Goal: Task Accomplishment & Management: Manage account settings

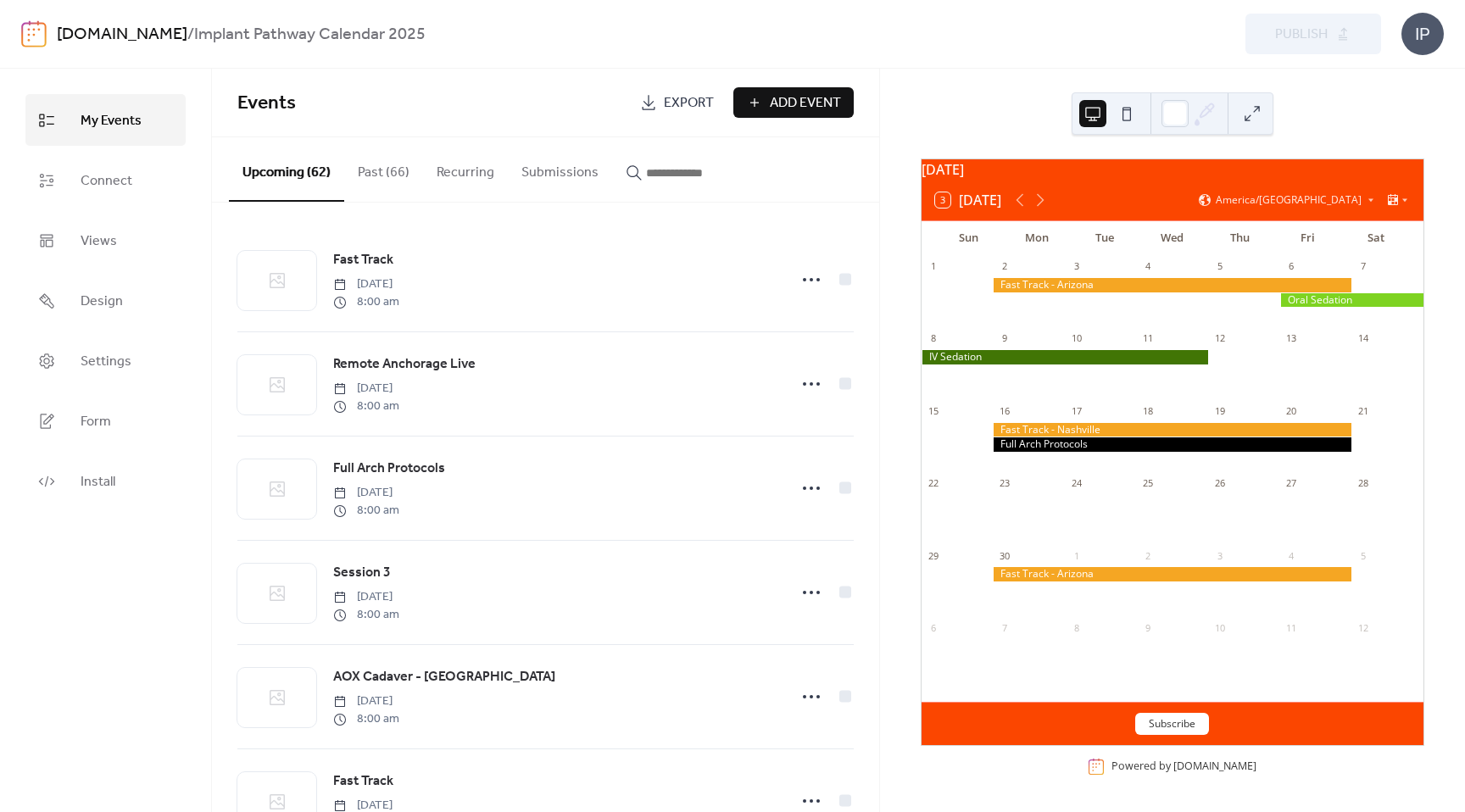
scroll to position [9, 0]
click at [1046, 202] on icon at bounding box center [1040, 200] width 20 height 20
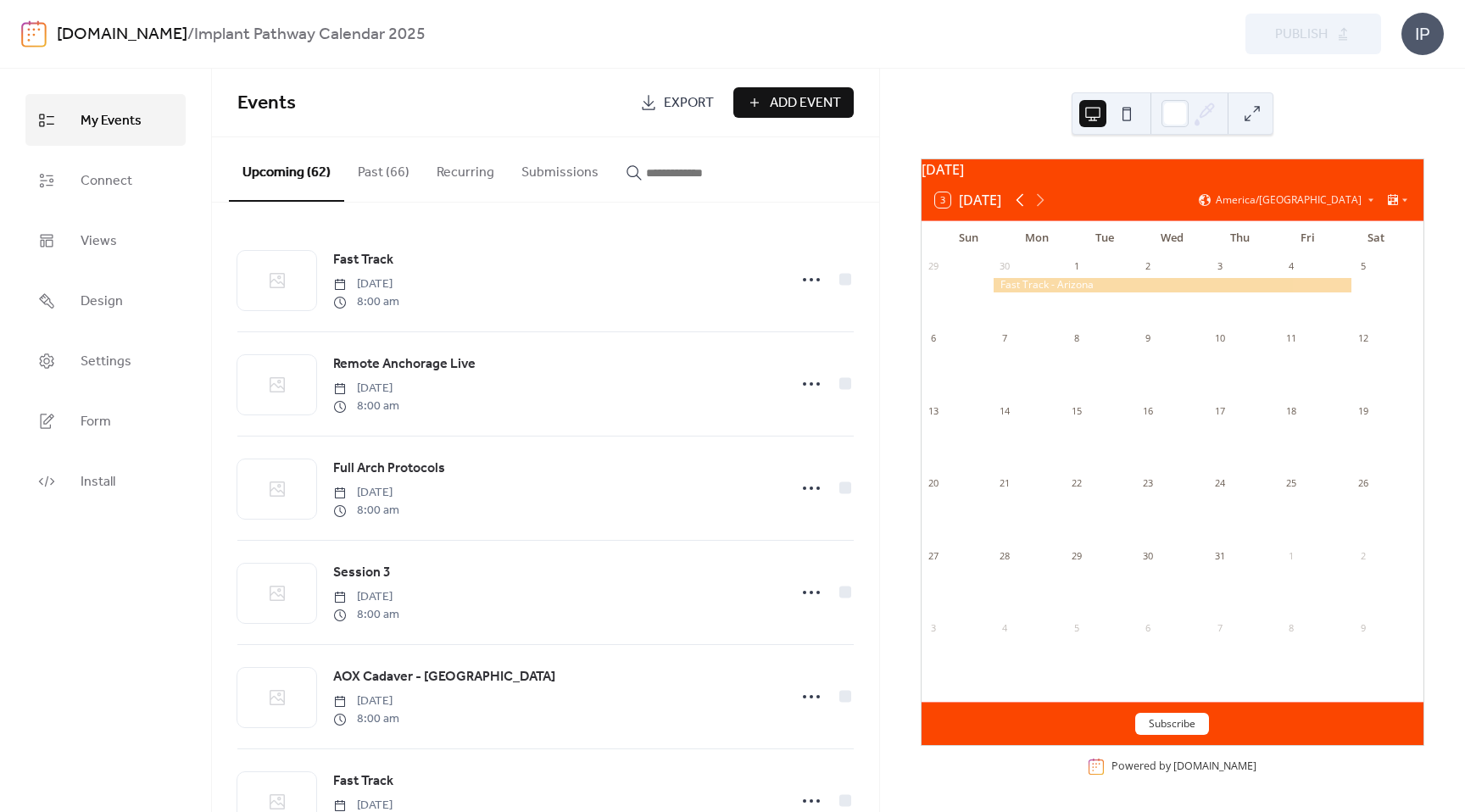
click at [1022, 199] on icon at bounding box center [1020, 200] width 20 height 20
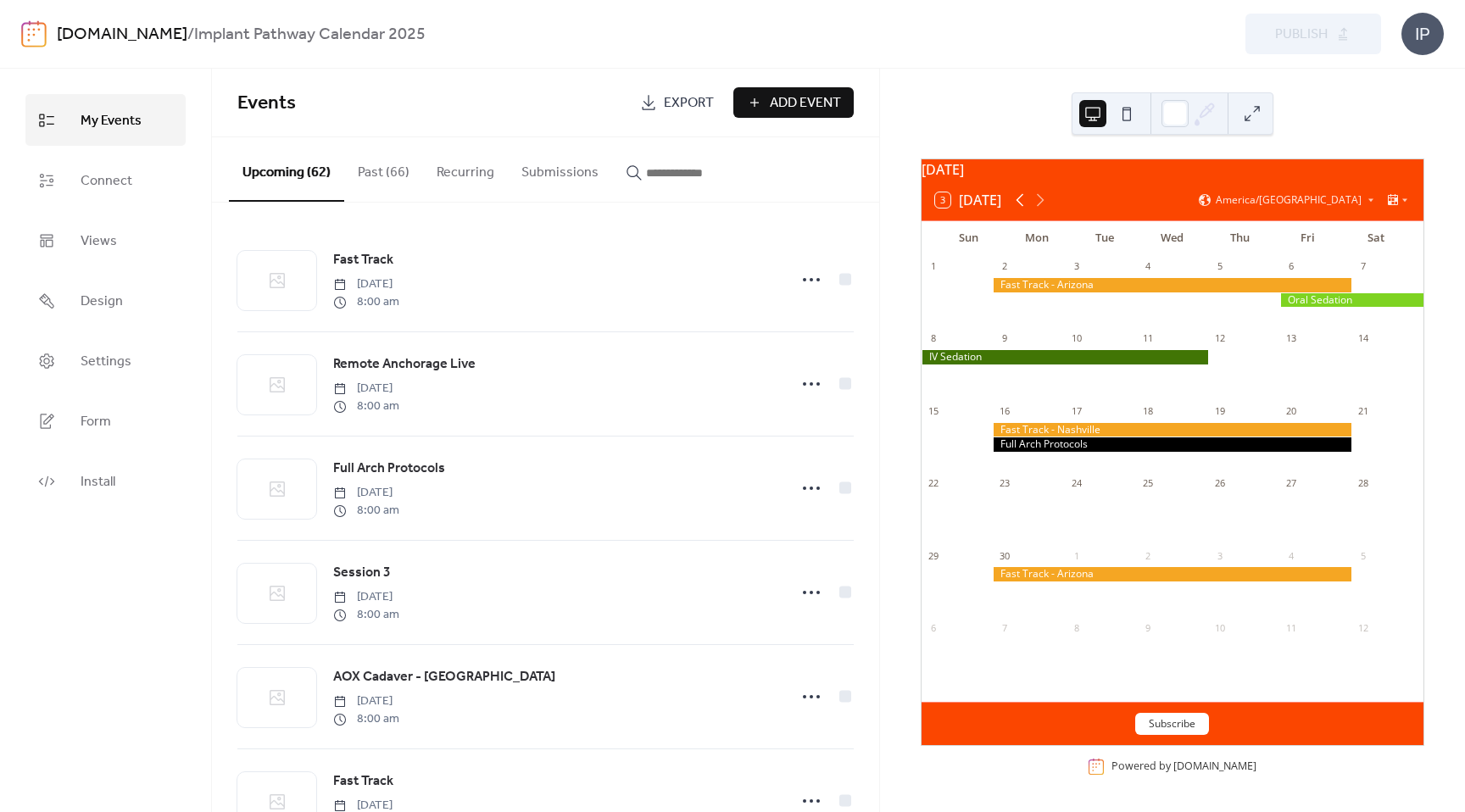
click at [1022, 199] on icon at bounding box center [1020, 200] width 20 height 20
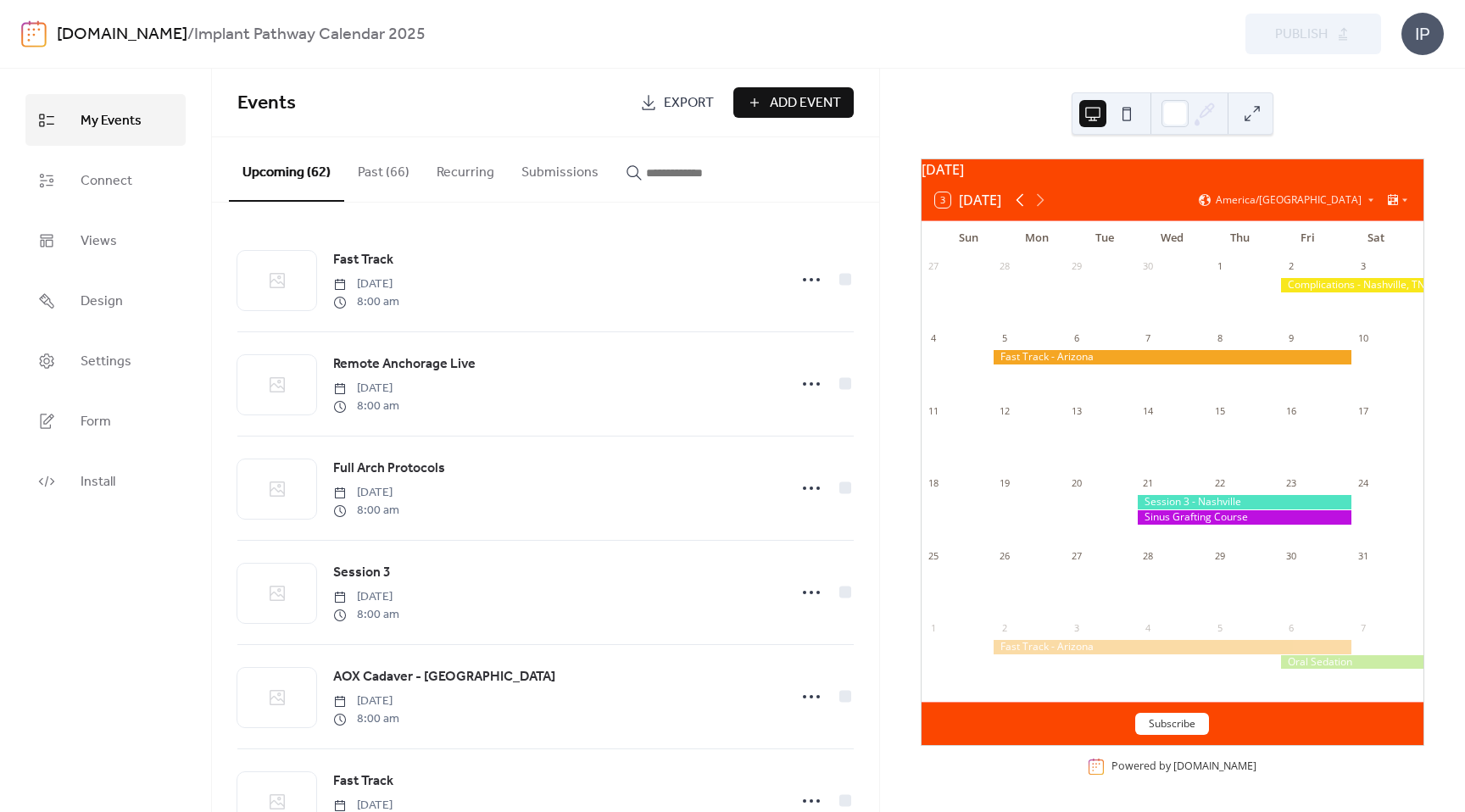
click at [1022, 199] on icon at bounding box center [1020, 200] width 20 height 20
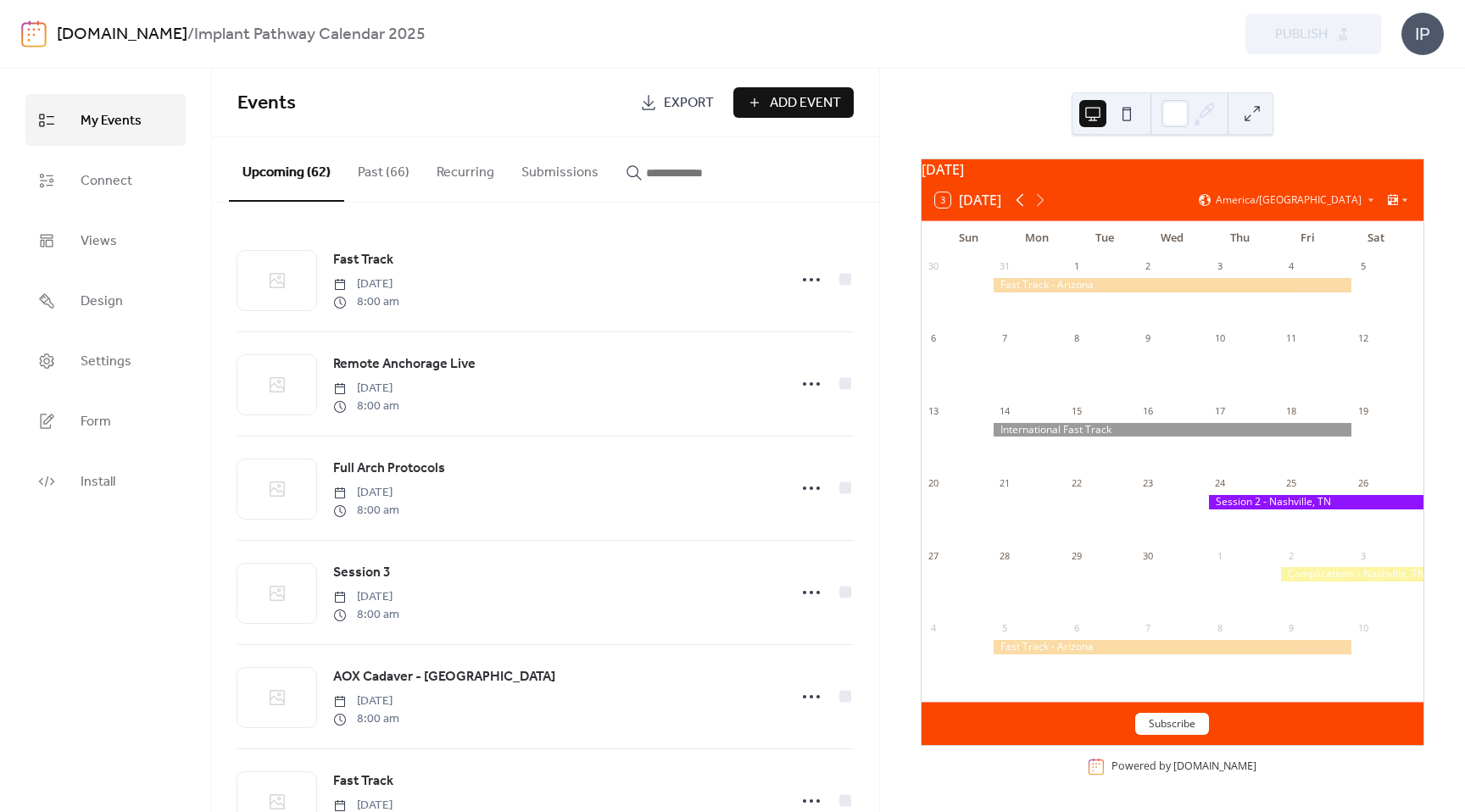
click at [1022, 199] on icon at bounding box center [1020, 200] width 20 height 20
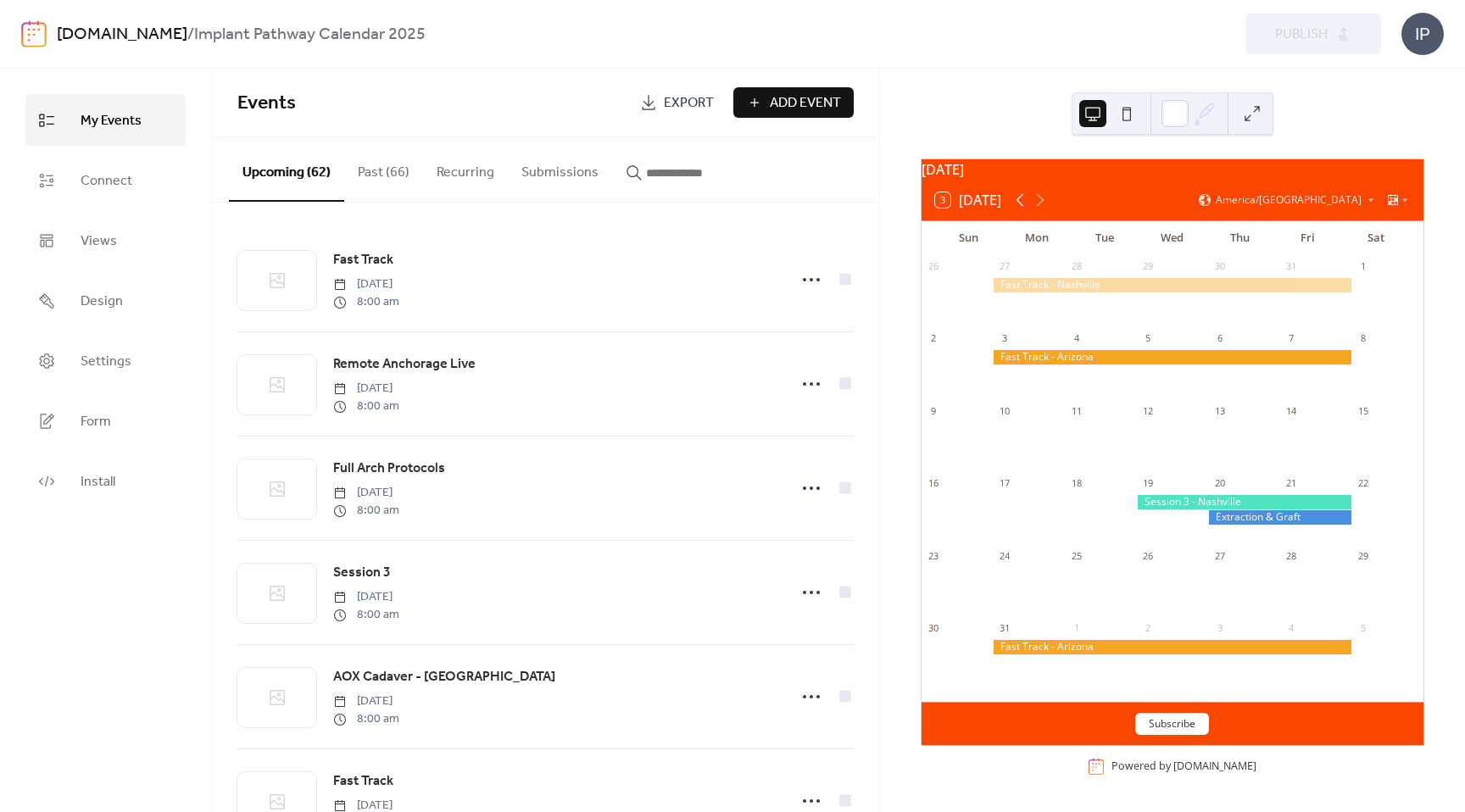
click at [1022, 199] on icon at bounding box center [1020, 200] width 20 height 20
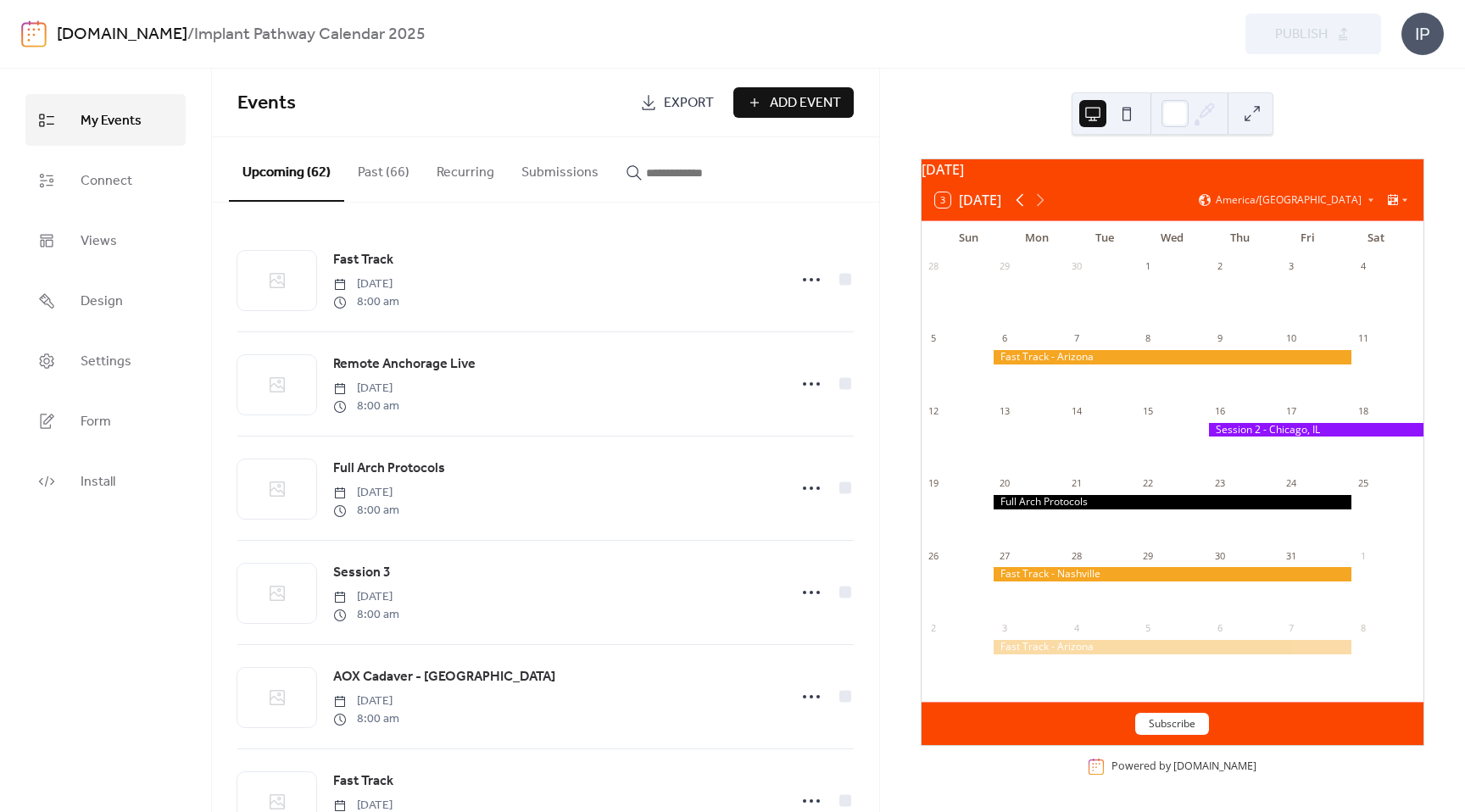
click at [1022, 199] on icon at bounding box center [1020, 200] width 20 height 20
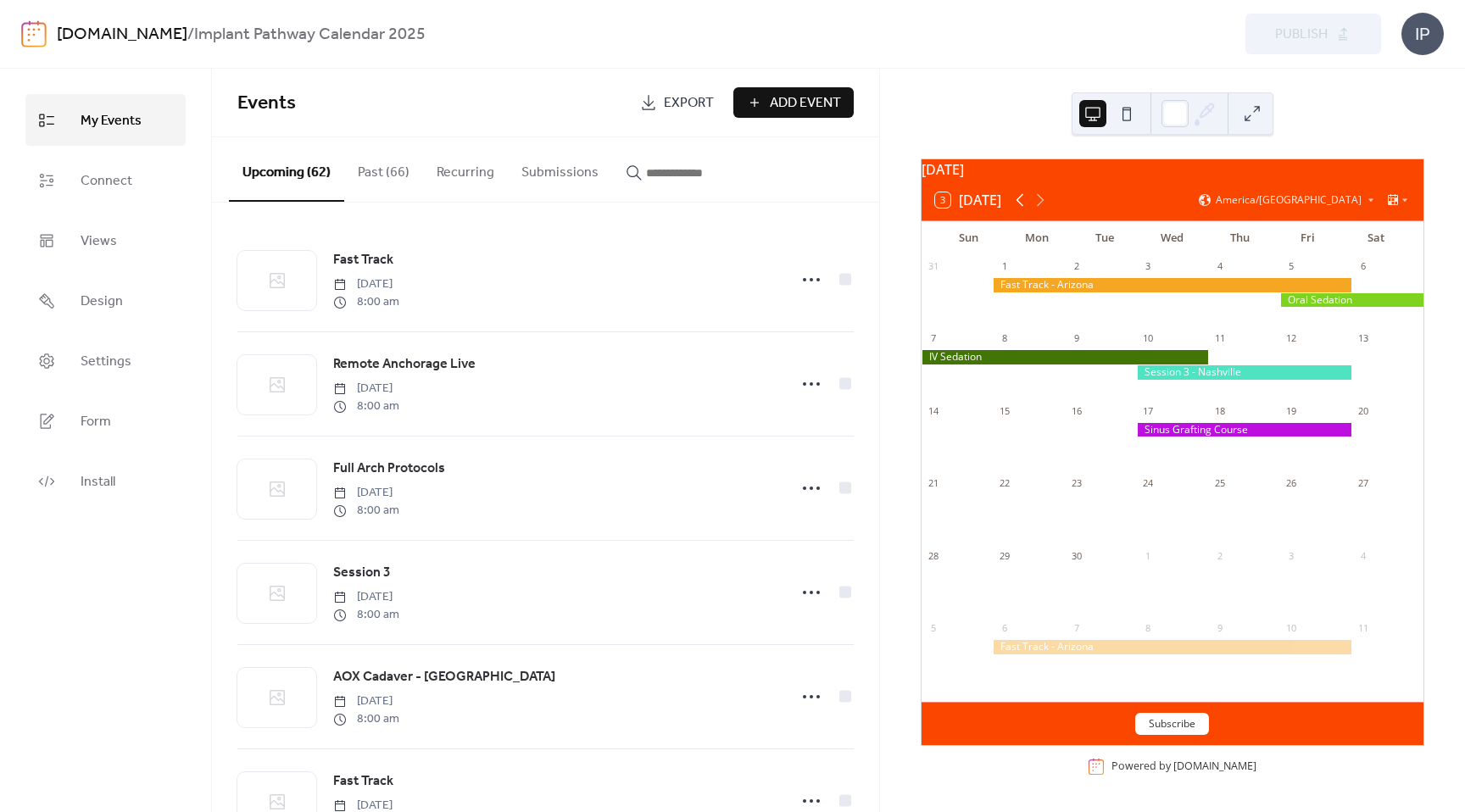
click at [1022, 199] on icon at bounding box center [1020, 200] width 20 height 20
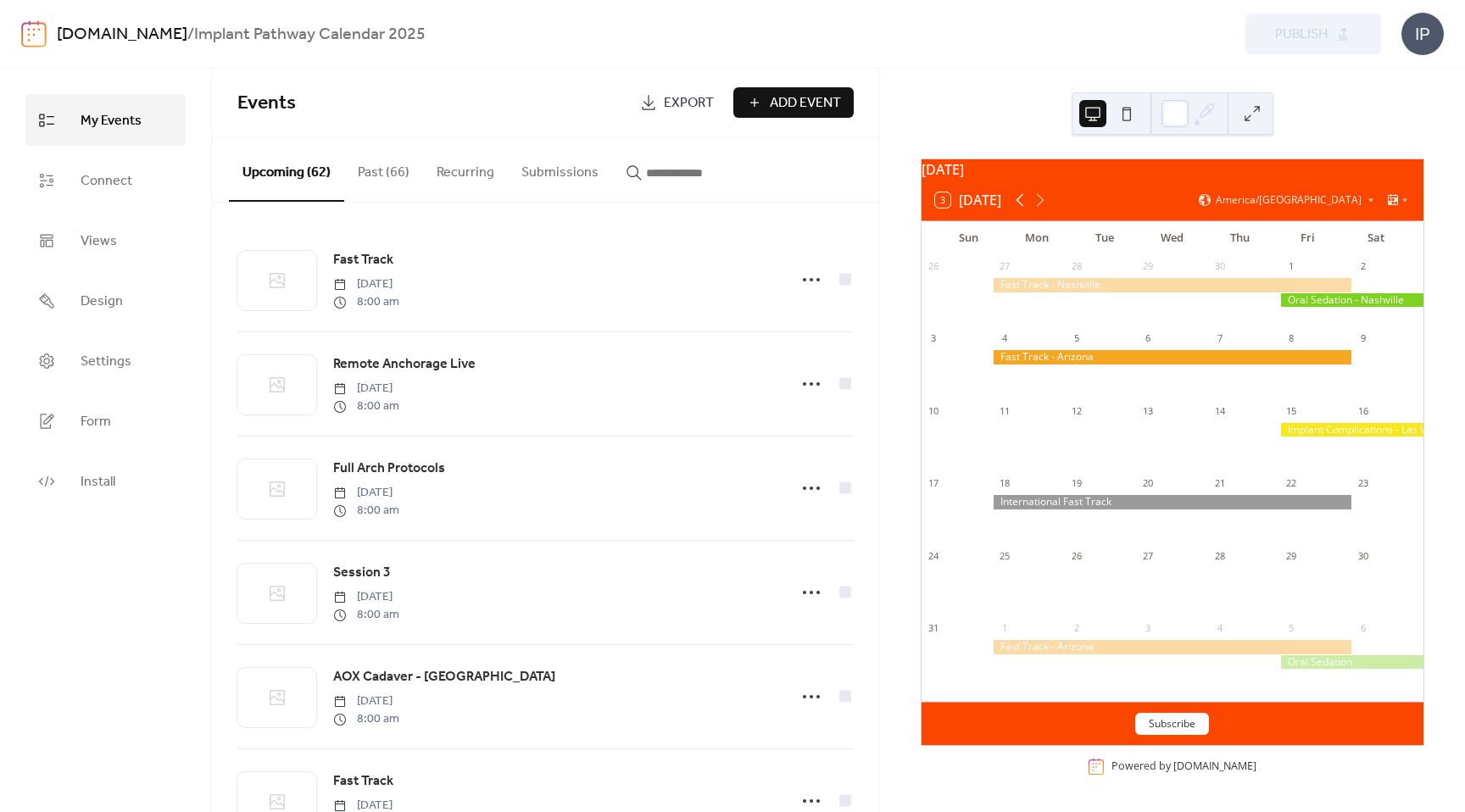
click at [1022, 199] on icon at bounding box center [1020, 200] width 20 height 20
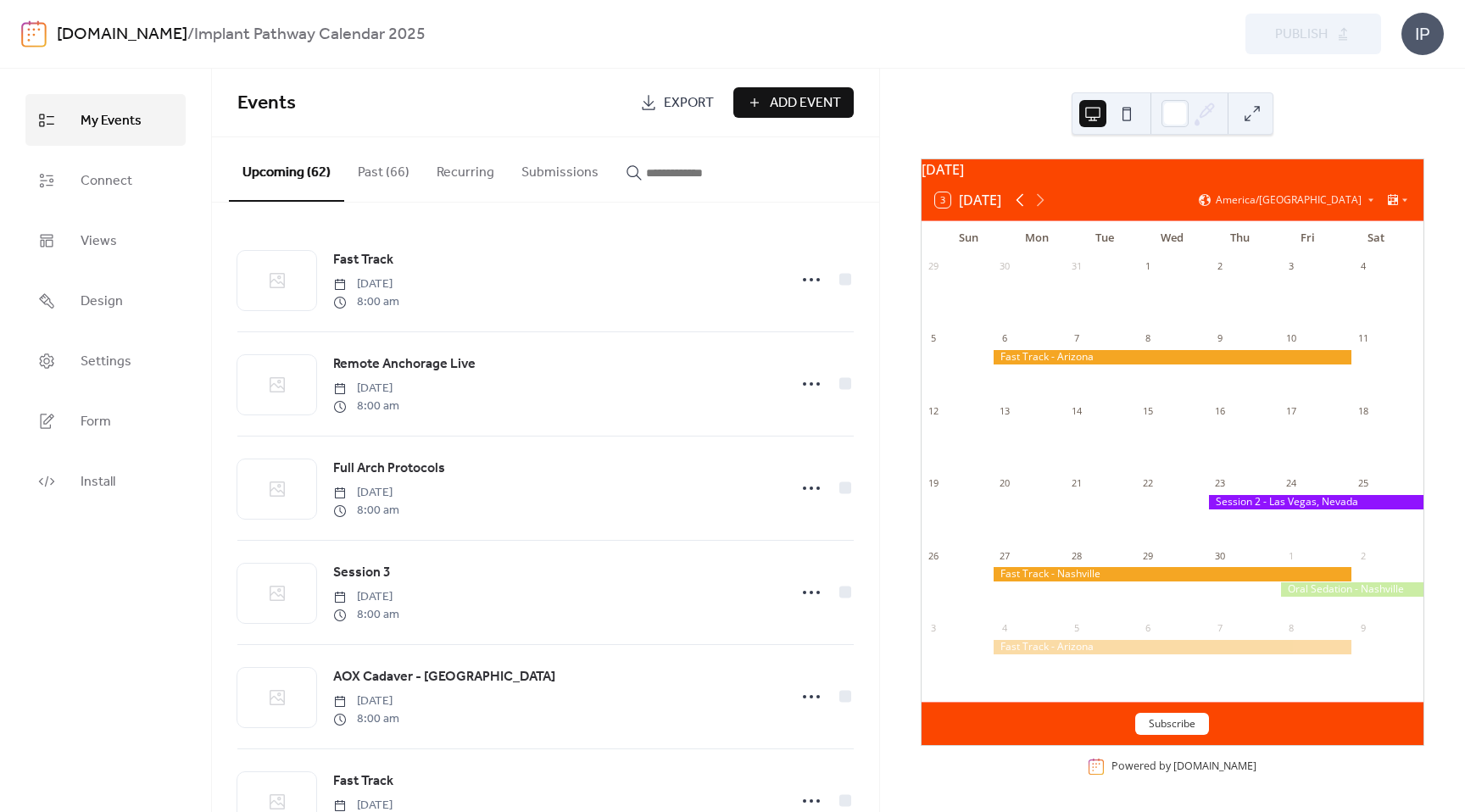
click at [1022, 199] on icon at bounding box center [1020, 200] width 20 height 20
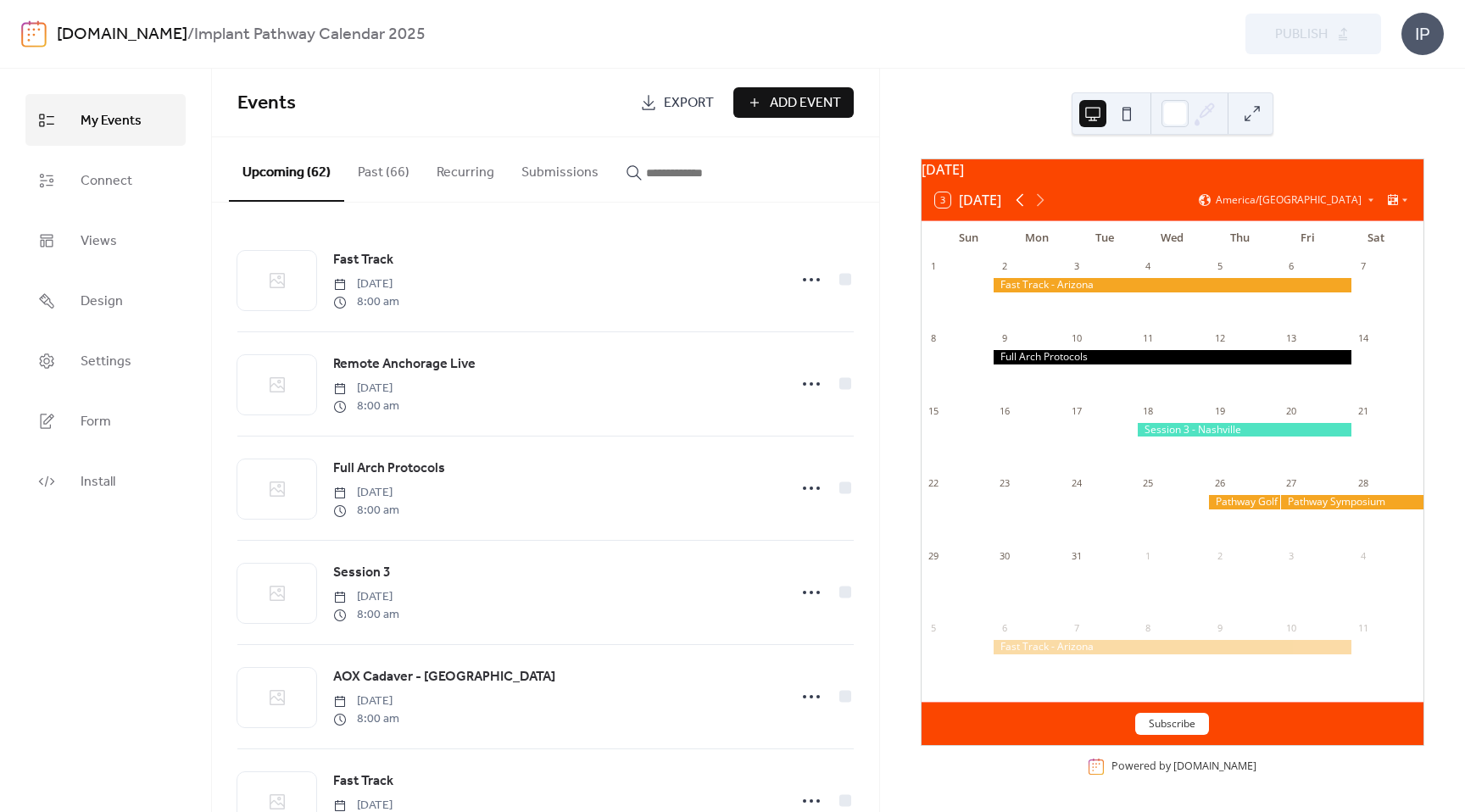
click at [1022, 199] on icon at bounding box center [1020, 200] width 20 height 20
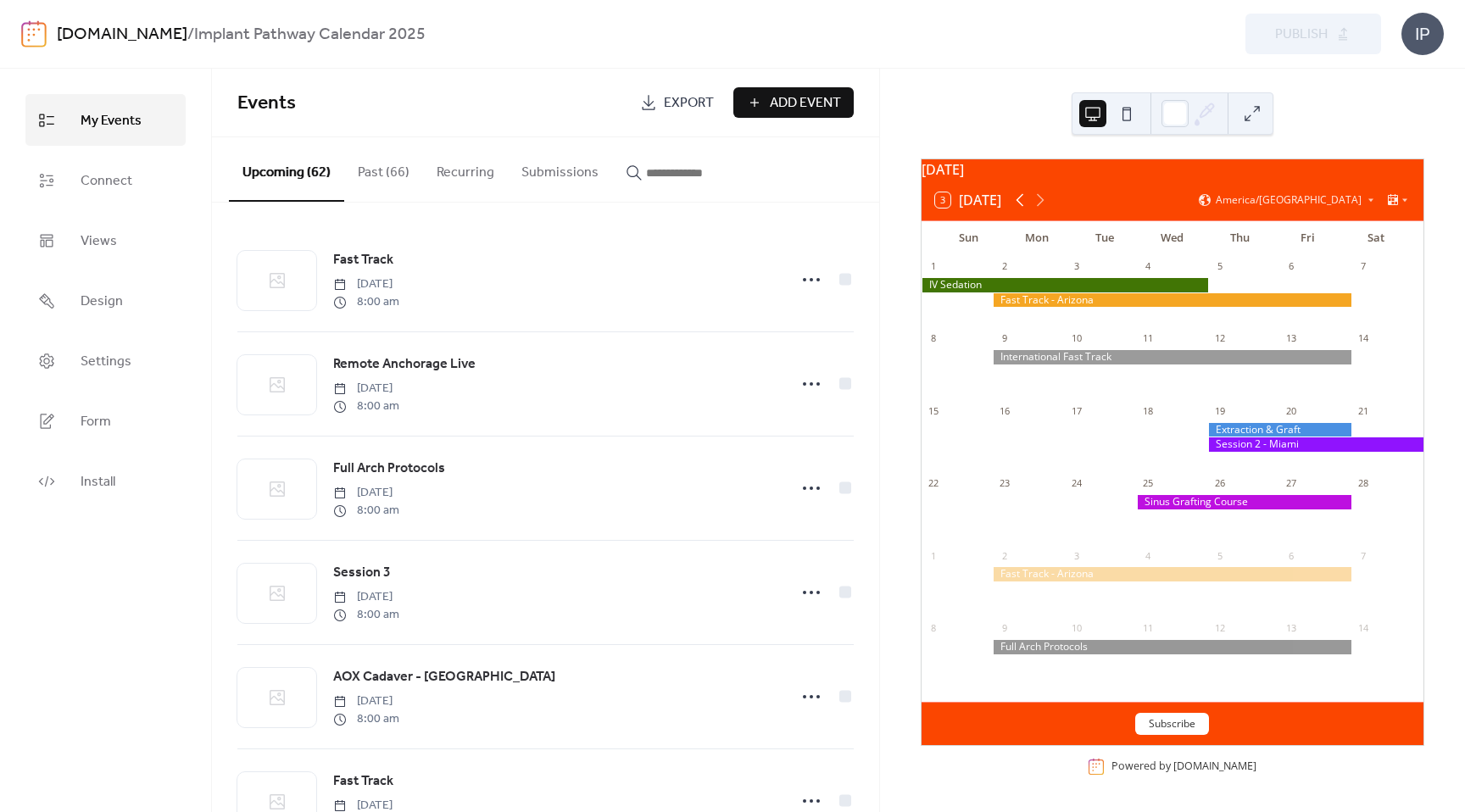
click at [1019, 200] on icon at bounding box center [1019, 201] width 7 height 13
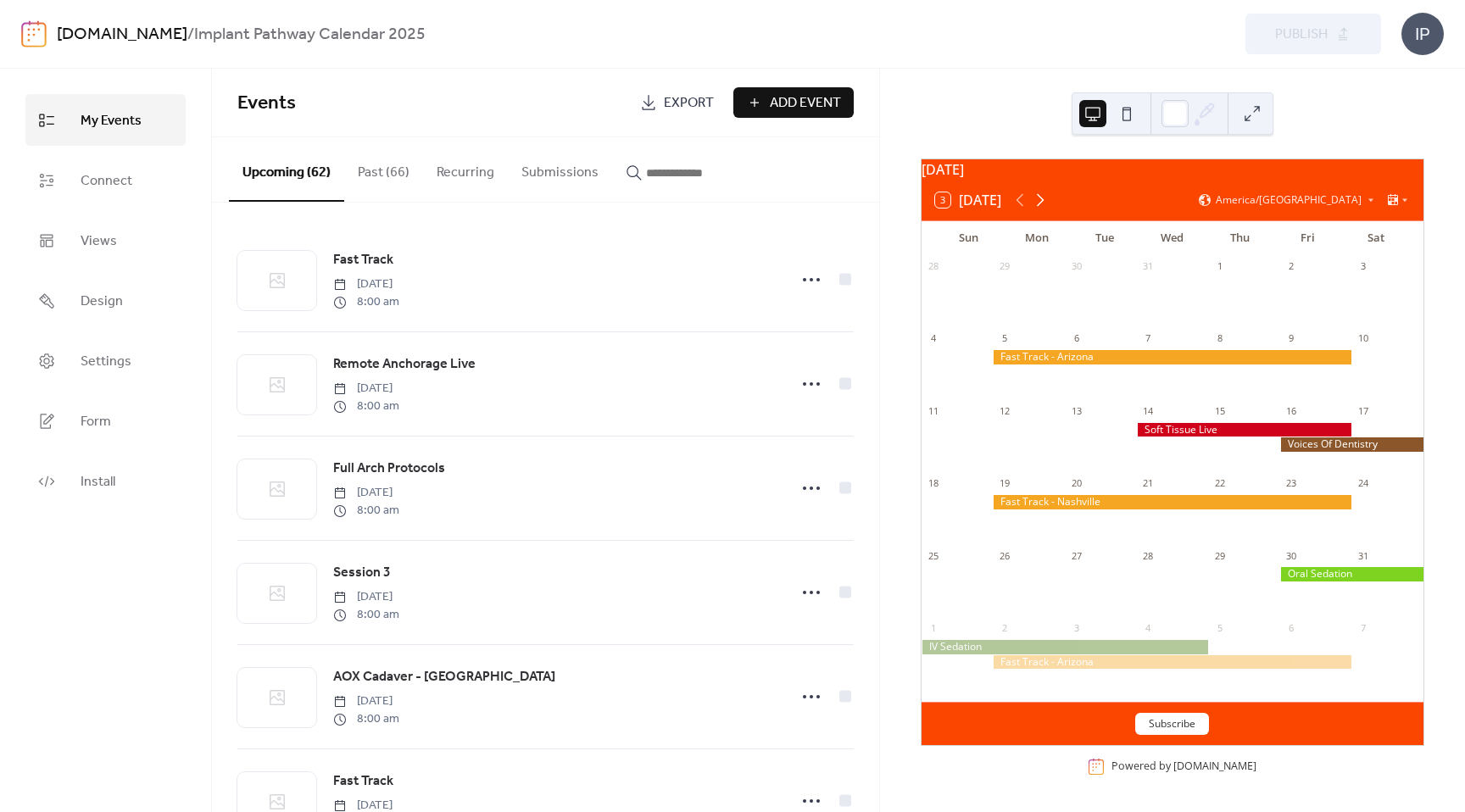
click at [1046, 199] on icon at bounding box center [1040, 200] width 20 height 20
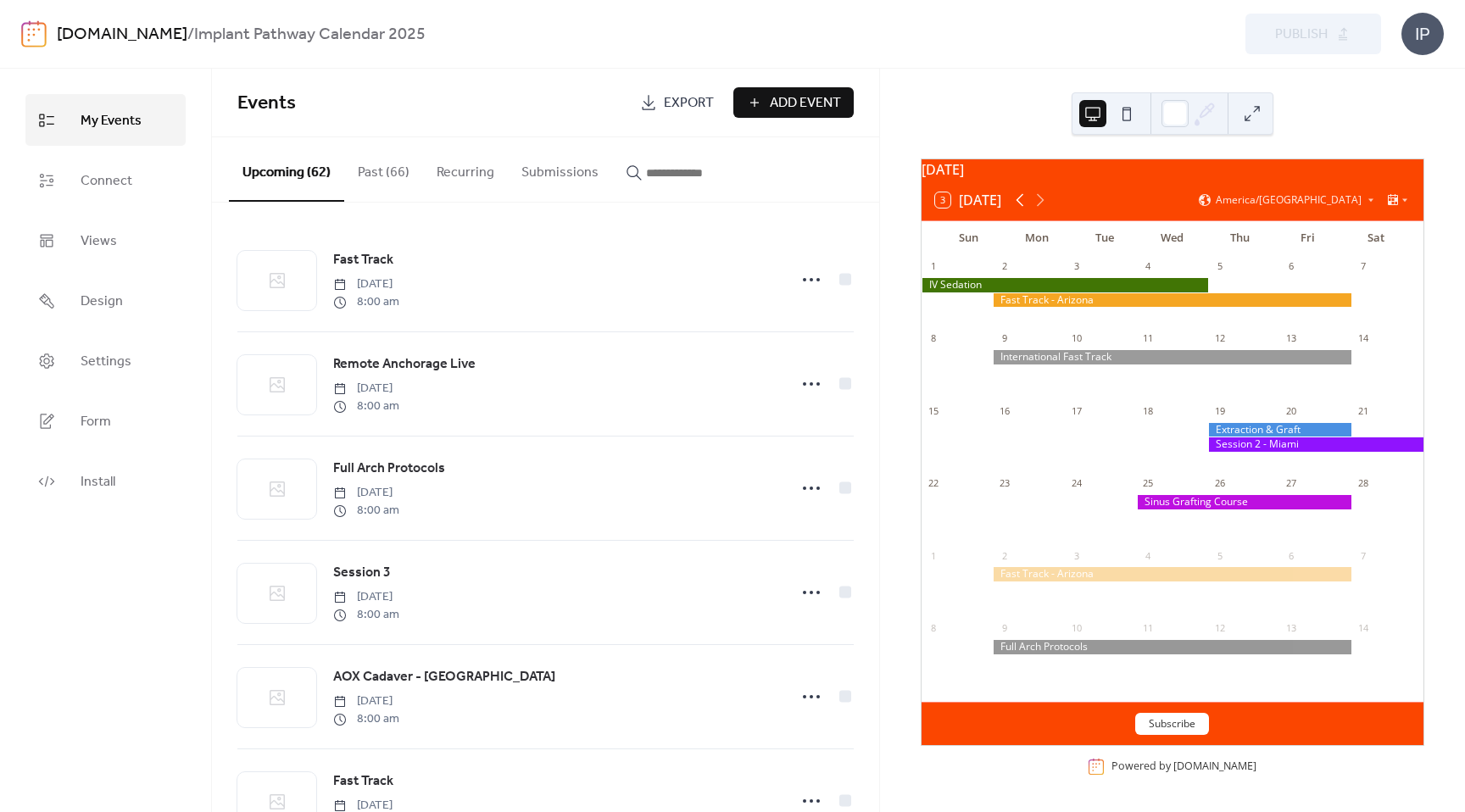
click at [1020, 202] on icon at bounding box center [1019, 201] width 7 height 13
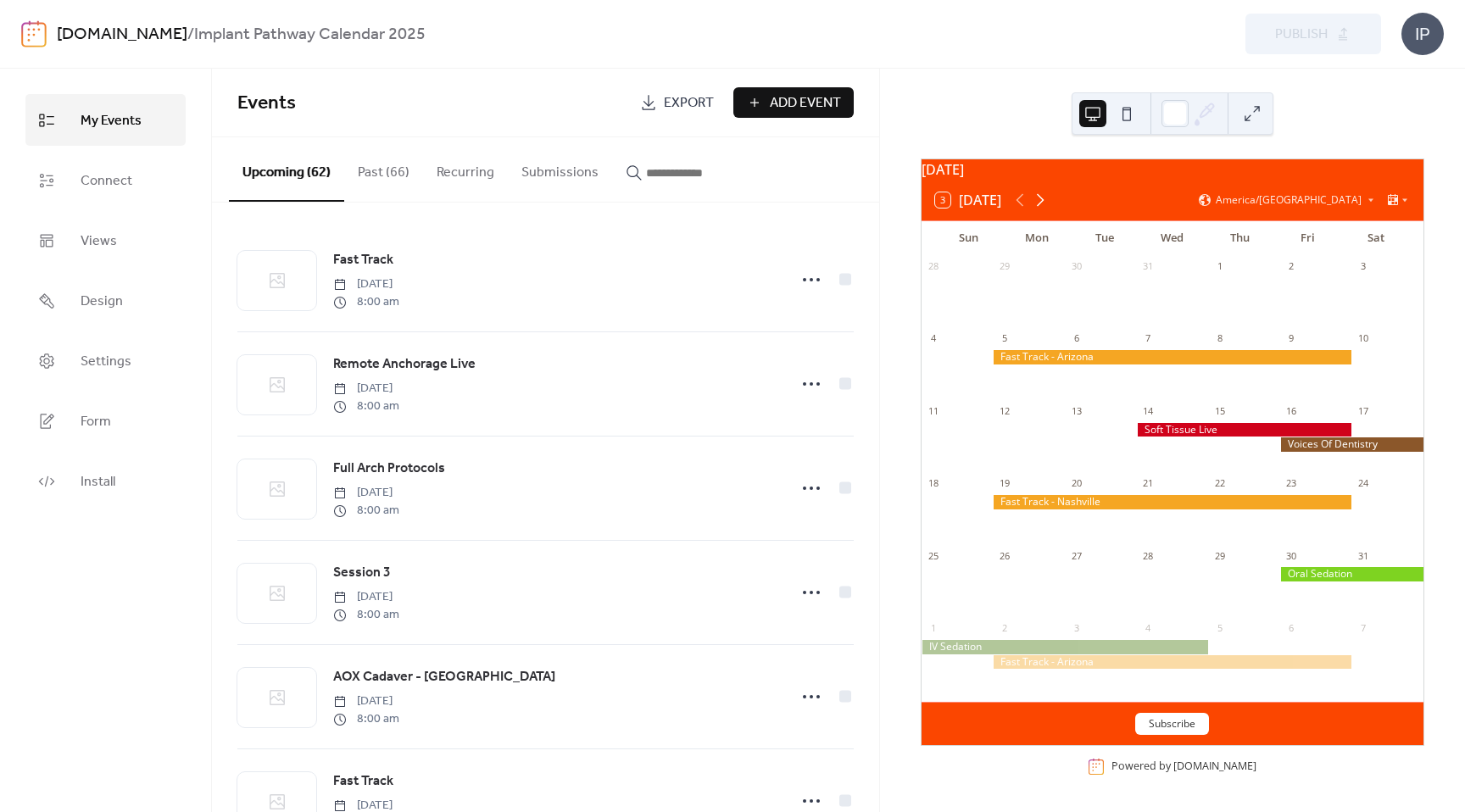
click at [1042, 199] on icon at bounding box center [1040, 200] width 20 height 20
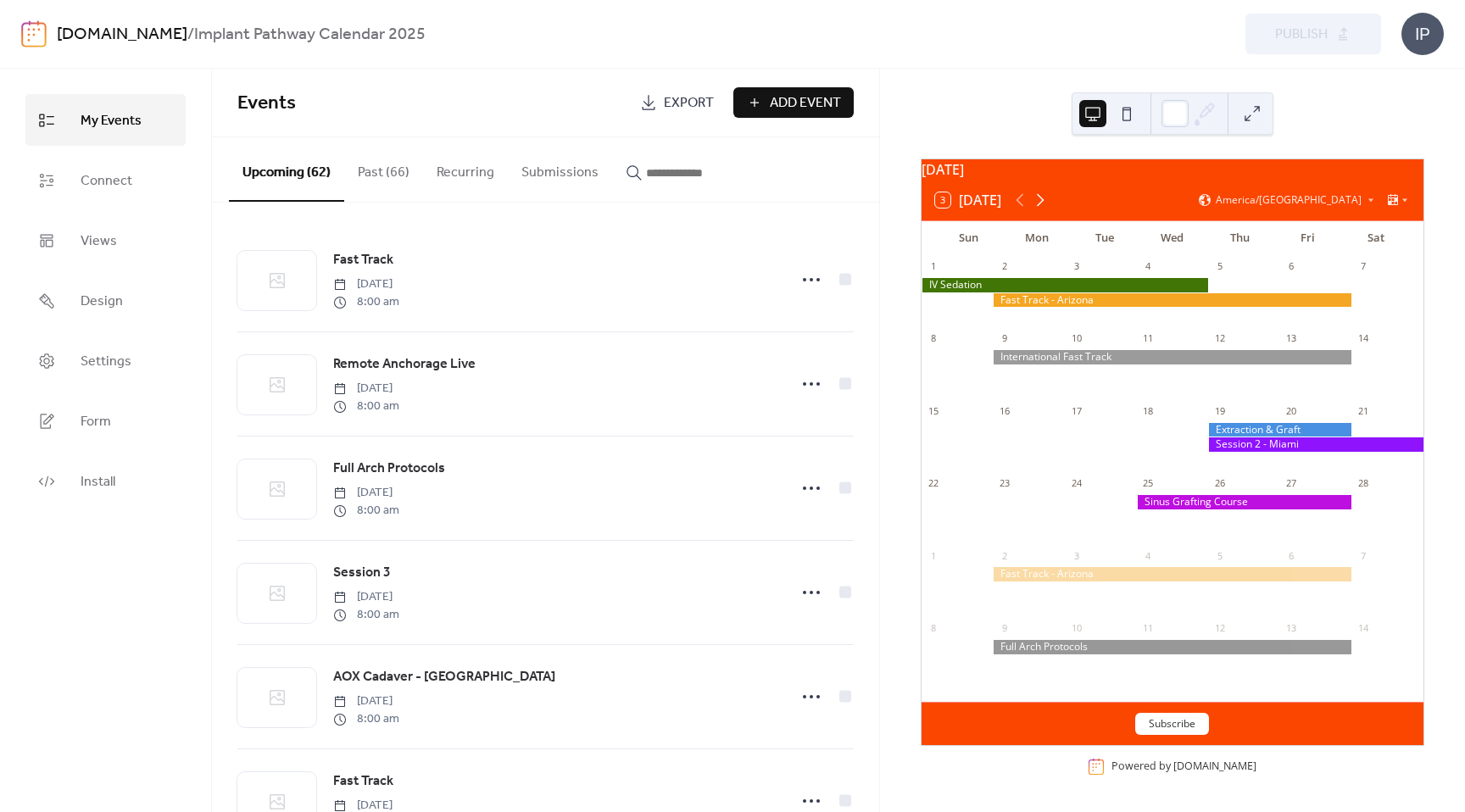
click at [1048, 195] on icon at bounding box center [1040, 200] width 20 height 20
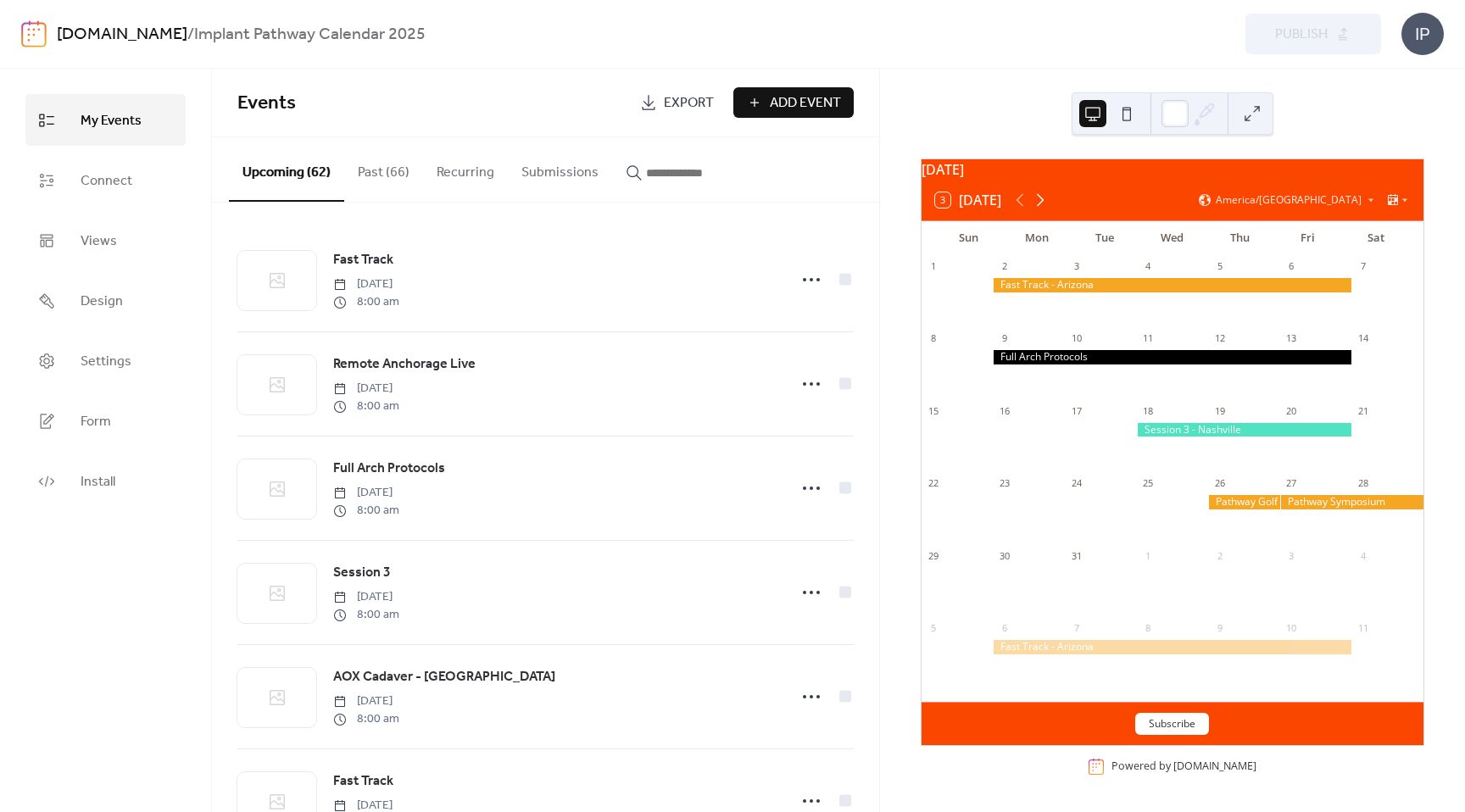
click at [1047, 195] on icon at bounding box center [1040, 200] width 20 height 20
